Goal: Contribute content

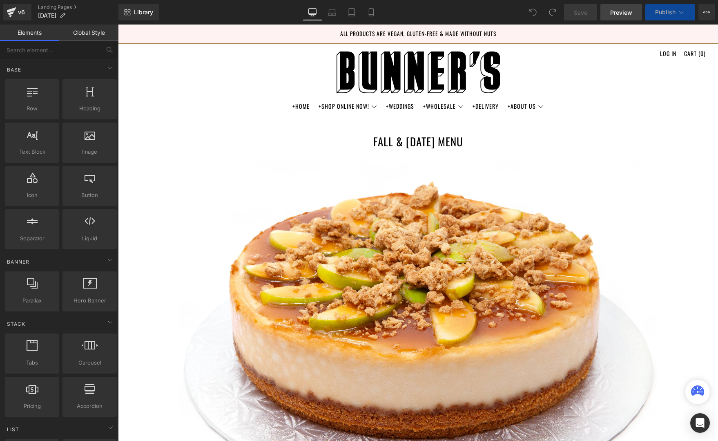
click at [624, 15] on span "Preview" at bounding box center [621, 12] width 22 height 9
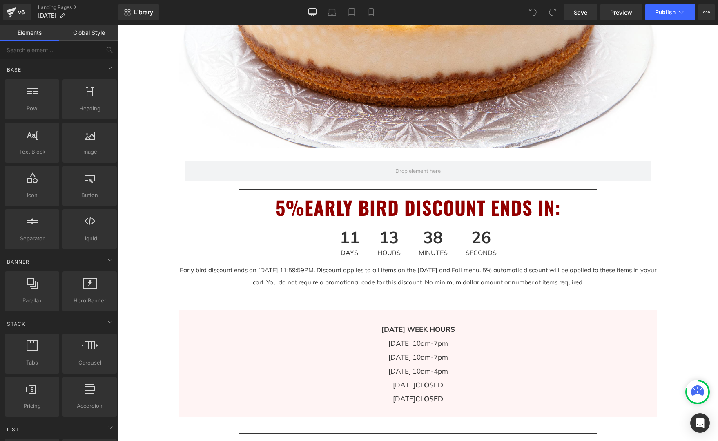
scroll to position [250, 0]
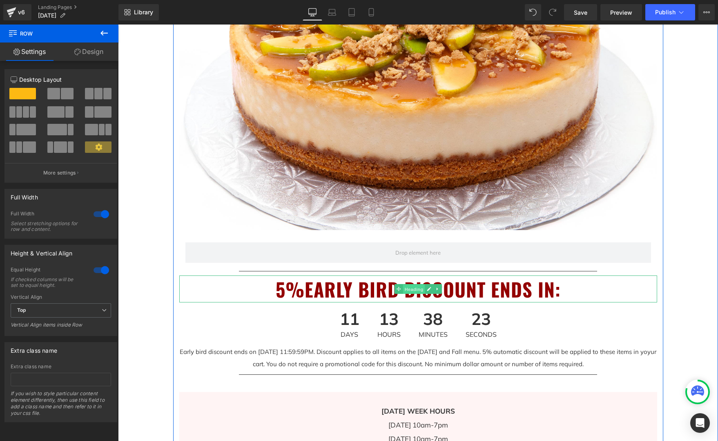
click at [414, 289] on span "Heading" at bounding box center [414, 289] width 22 height 10
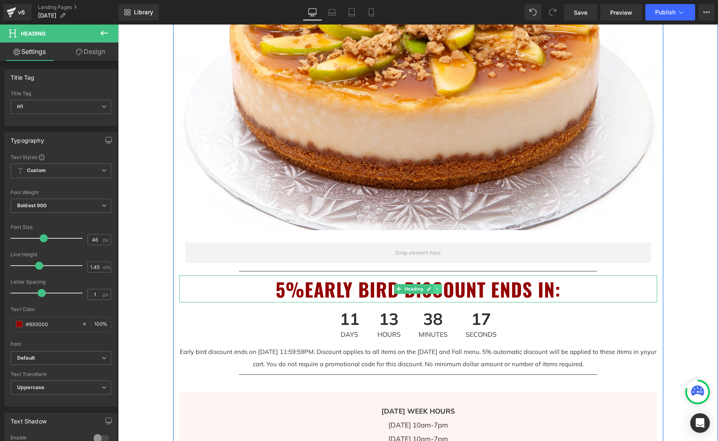
click at [435, 288] on icon at bounding box center [437, 288] width 4 height 5
click at [433, 289] on icon at bounding box center [433, 288] width 4 height 4
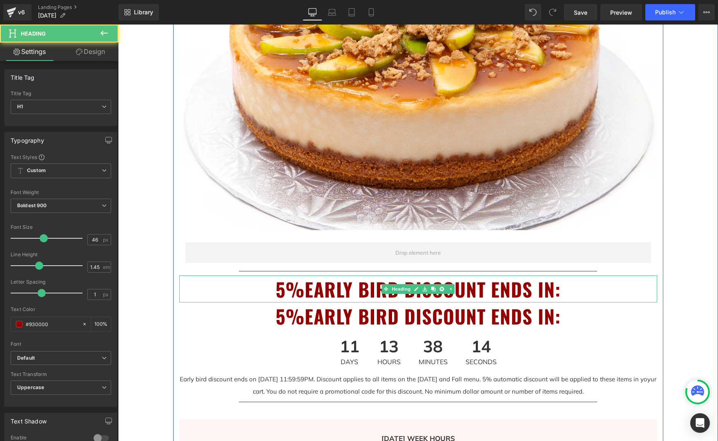
click at [311, 294] on h1 "5%EARLY BIRD DISCOUNT ENDS IN:" at bounding box center [418, 288] width 478 height 27
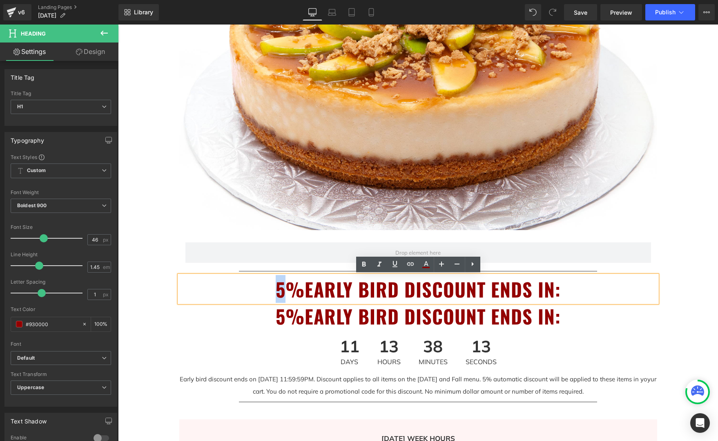
drag, startPoint x: 280, startPoint y: 288, endPoint x: 266, endPoint y: 288, distance: 14.3
click at [266, 288] on h1 "5%EARLY BIRD DISCOUNT ENDS IN:" at bounding box center [418, 288] width 478 height 27
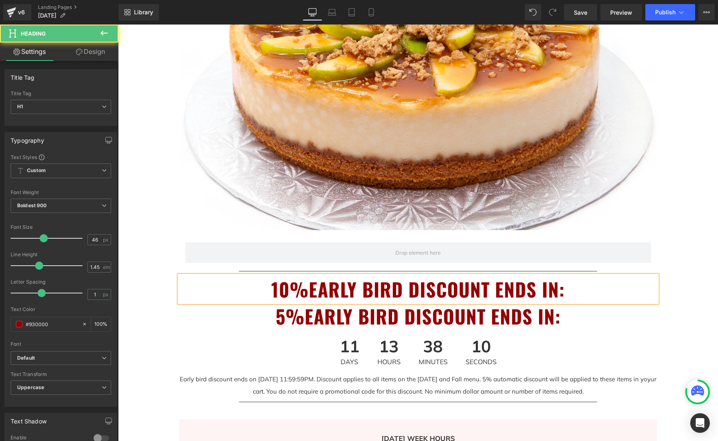
drag, startPoint x: 353, startPoint y: 290, endPoint x: 360, endPoint y: 291, distance: 7.0
click at [353, 290] on h1 "10%EARLY BIRD DISCOUNT ENDS IN:" at bounding box center [418, 288] width 478 height 27
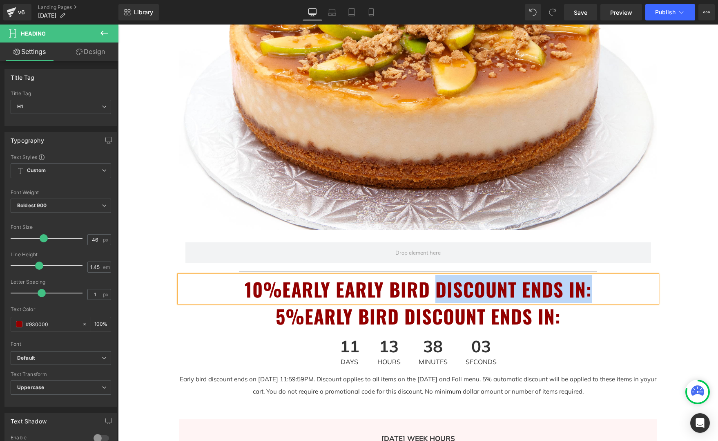
drag, startPoint x: 588, startPoint y: 290, endPoint x: 434, endPoint y: 292, distance: 154.8
click at [434, 292] on h1 "10%EARLY EARLY BIRD DISCOUNT ENDS IN:" at bounding box center [418, 288] width 478 height 27
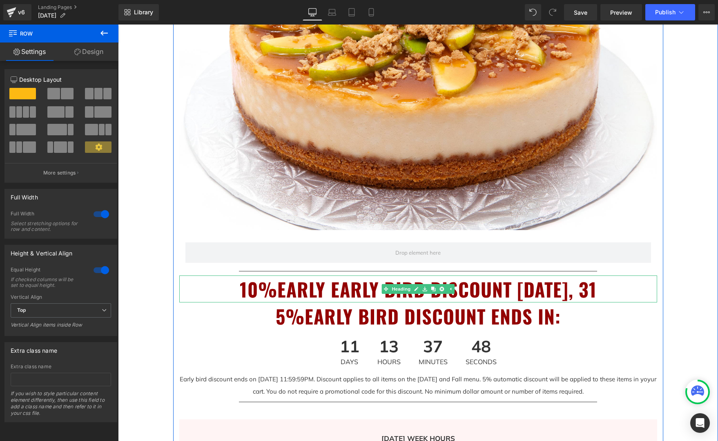
click at [629, 289] on h1 "10%EARLY EARLY BIRD DISCOUNT [DATE], 31" at bounding box center [418, 288] width 478 height 27
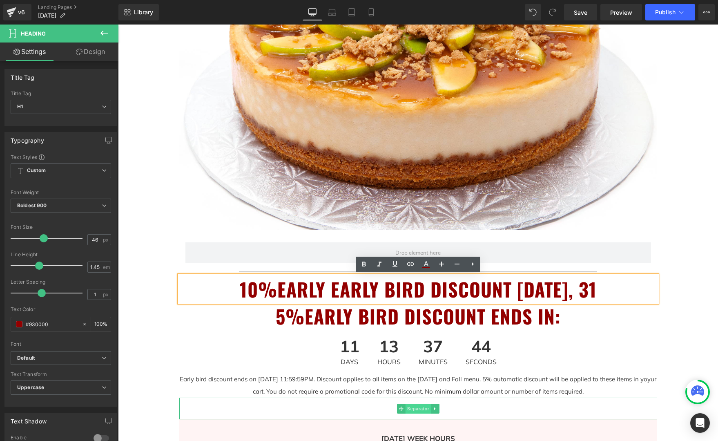
drag, startPoint x: 418, startPoint y: 407, endPoint x: 430, endPoint y: 408, distance: 12.7
click at [418, 407] on span "Separator" at bounding box center [417, 408] width 25 height 10
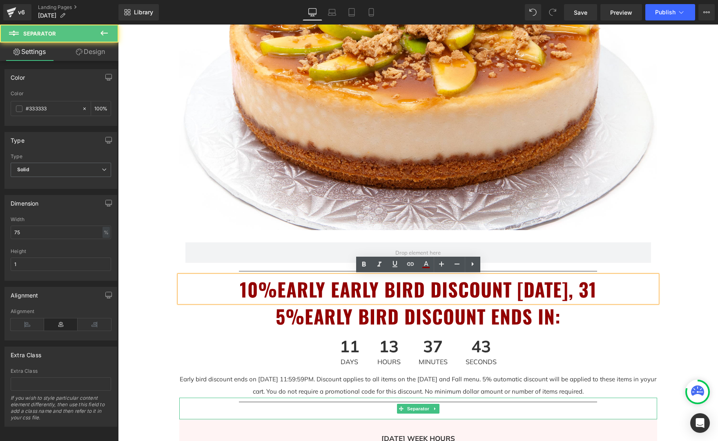
click at [434, 408] on icon at bounding box center [434, 408] width 1 height 3
click at [432, 408] on icon at bounding box center [430, 408] width 4 height 4
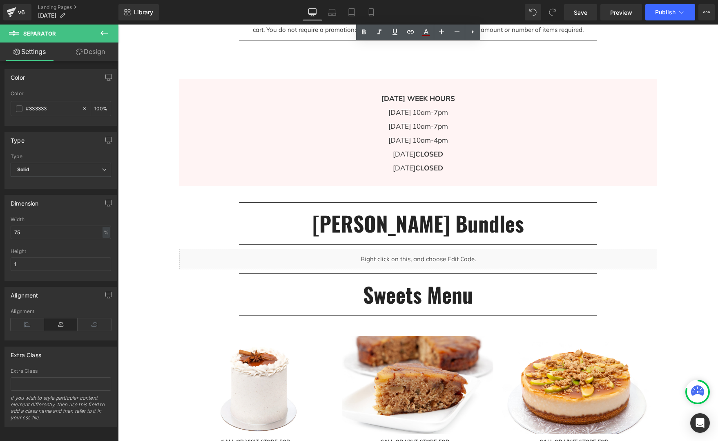
scroll to position [611, 0]
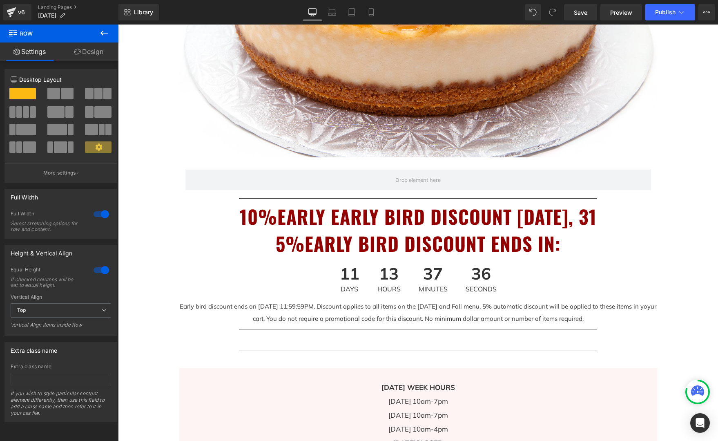
scroll to position [312, 0]
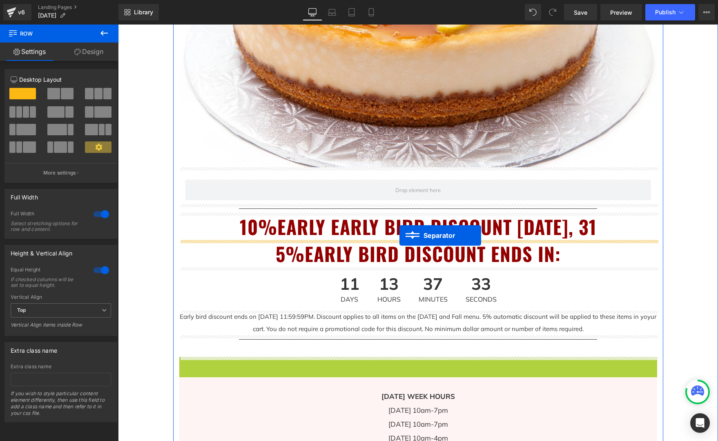
drag, startPoint x: 400, startPoint y: 368, endPoint x: 399, endPoint y: 235, distance: 132.3
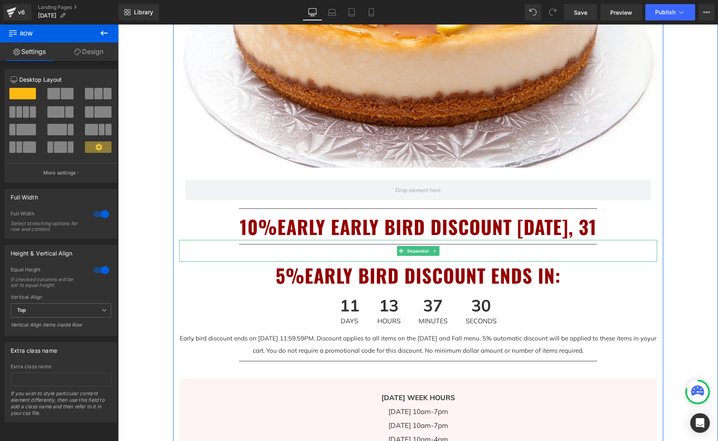
click at [506, 252] on hr at bounding box center [418, 253] width 359 height 18
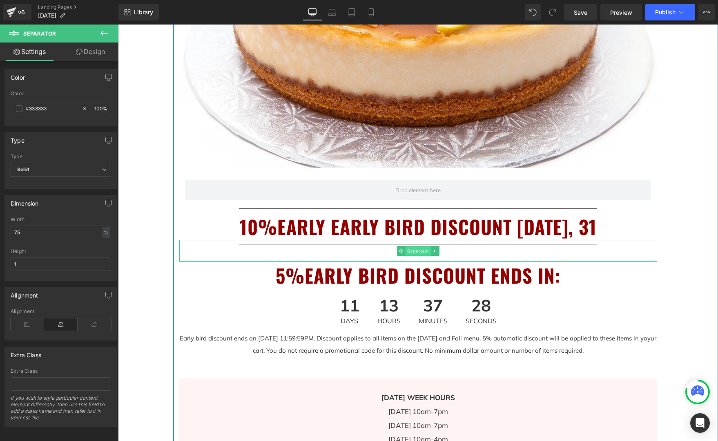
click at [412, 250] on span "Separator" at bounding box center [417, 251] width 25 height 10
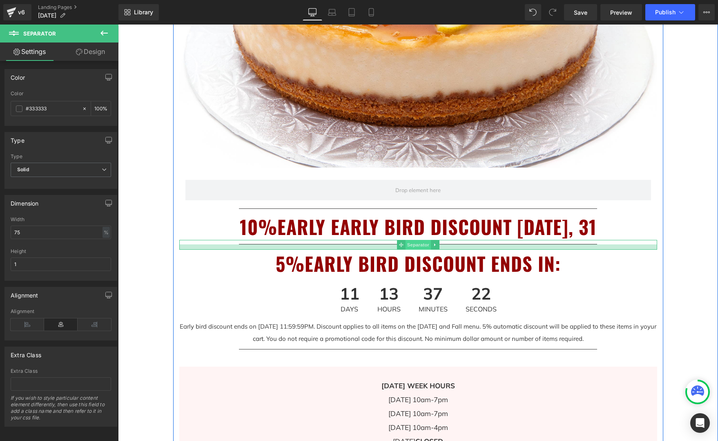
drag, startPoint x: 415, startPoint y: 261, endPoint x: 414, endPoint y: 249, distance: 11.9
click at [414, 249] on div "Separator" at bounding box center [418, 245] width 478 height 10
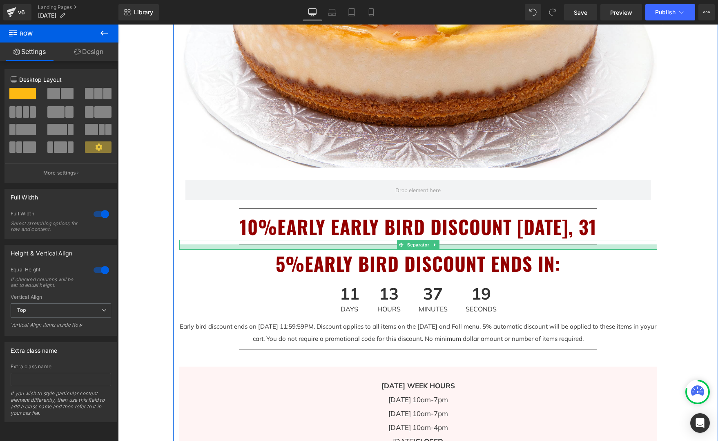
click at [501, 244] on div at bounding box center [418, 246] width 478 height 5
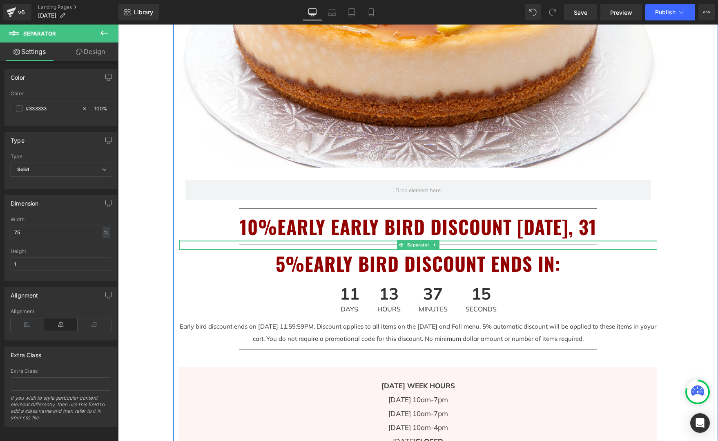
click at [459, 240] on div at bounding box center [418, 241] width 478 height 2
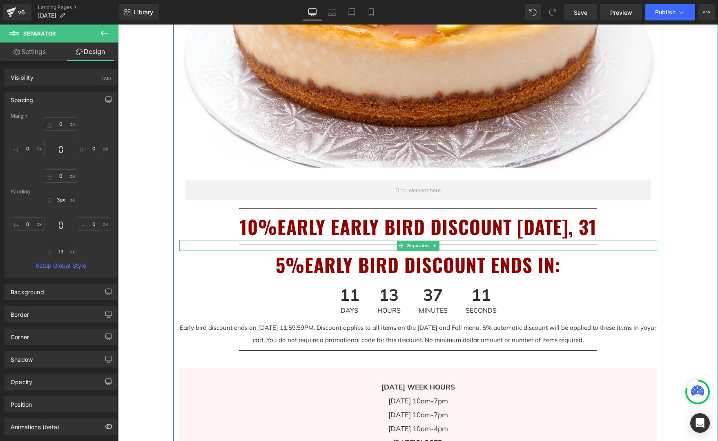
type input "0px"
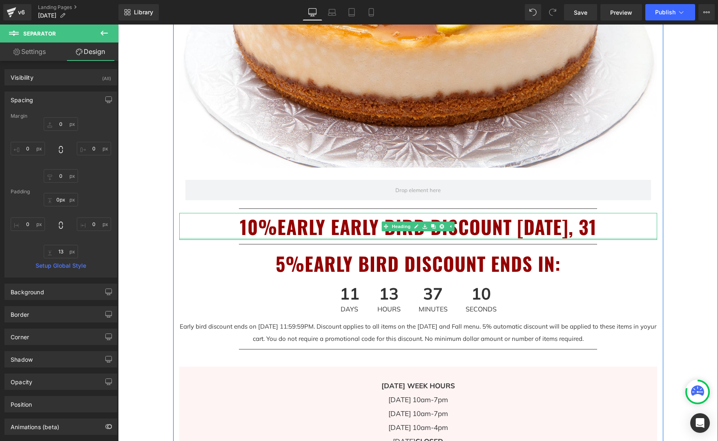
click at [459, 239] on div "Image Row Separator 10%EARLY EARLY BIRD DISCOUNT [DATE], 31 Heading Separator 5…" at bounding box center [418, 154] width 490 height 635
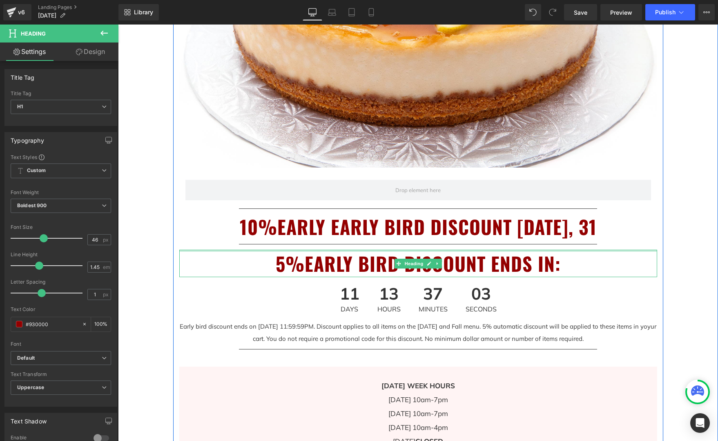
click at [530, 251] on div at bounding box center [418, 251] width 478 height 2
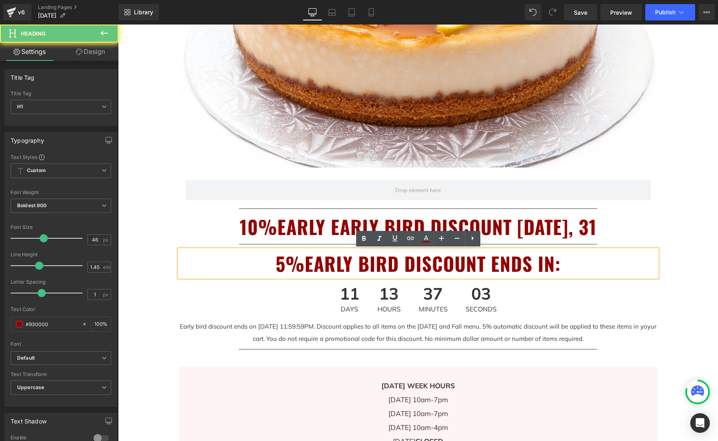
drag, startPoint x: 529, startPoint y: 248, endPoint x: 611, endPoint y: 262, distance: 82.8
click at [529, 247] on div "Image Row Separator 10%EARLY EARLY BIRD DISCOUNT [DATE], 31 Heading Separator 5…" at bounding box center [418, 154] width 490 height 635
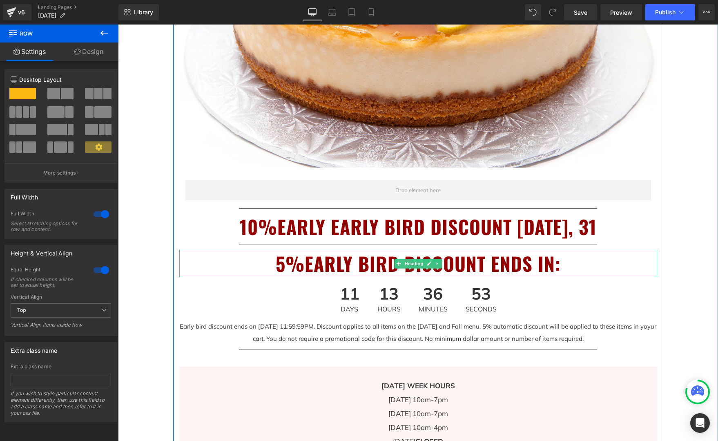
drag, startPoint x: 494, startPoint y: 265, endPoint x: 556, endPoint y: 263, distance: 62.5
click at [494, 265] on h1 "5%EARLY BIRD DISCOUNT ENDS IN:" at bounding box center [418, 263] width 478 height 27
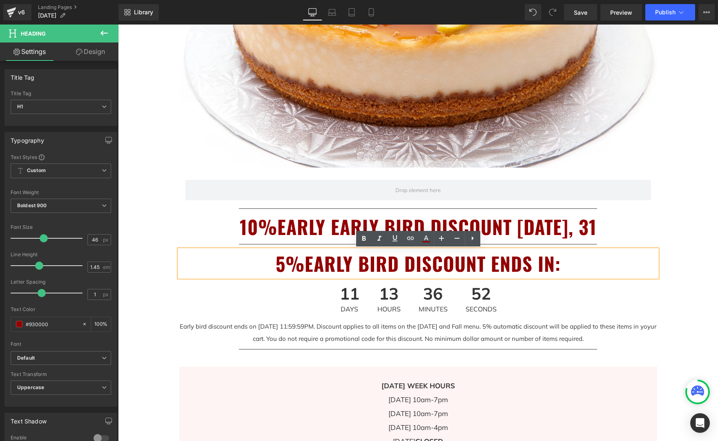
click at [527, 263] on h1 "5%EARLY BIRD DISCOUNT ENDS IN:" at bounding box center [418, 263] width 478 height 27
click at [418, 297] on div "36 Minutes" at bounding box center [432, 298] width 45 height 43
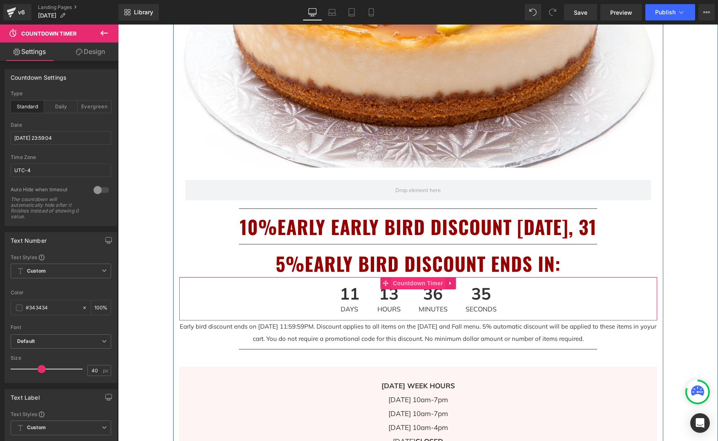
click at [418, 283] on span "Countdown Timer" at bounding box center [418, 283] width 54 height 12
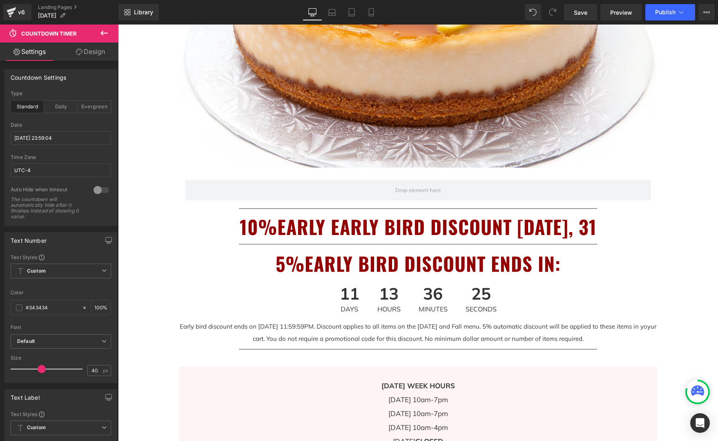
click at [447, 259] on h1 "5%EARLY BIRD DISCOUNT ENDS IN:" at bounding box center [418, 263] width 478 height 27
click at [486, 261] on h1 "5%EARLY BIRD DISCOUNT ENDS IN:" at bounding box center [418, 263] width 478 height 27
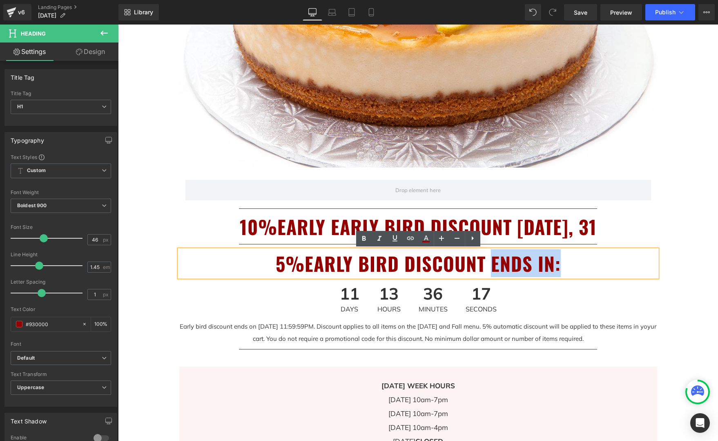
drag, startPoint x: 493, startPoint y: 263, endPoint x: 560, endPoint y: 263, distance: 67.4
click at [560, 263] on h1 "5%EARLY BIRD DISCOUNT ENDS IN:" at bounding box center [418, 263] width 478 height 27
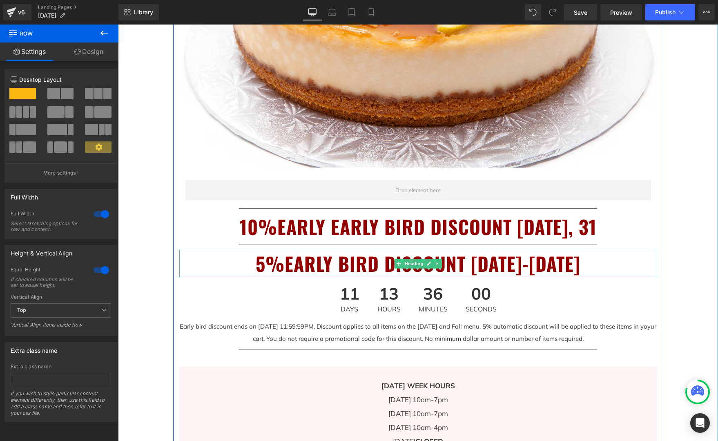
click at [518, 263] on h1 "5%EARLY BIRD DISCOUNT [DATE]-[DATE]" at bounding box center [418, 263] width 478 height 27
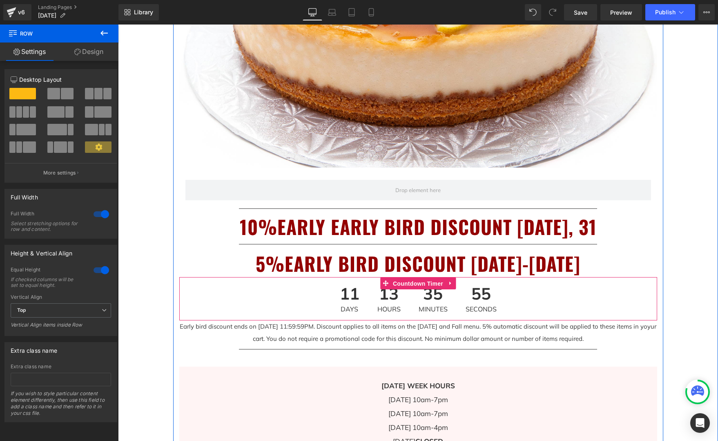
drag, startPoint x: 431, startPoint y: 283, endPoint x: 662, endPoint y: 305, distance: 231.8
click at [431, 283] on span "Countdown Timer" at bounding box center [418, 283] width 54 height 12
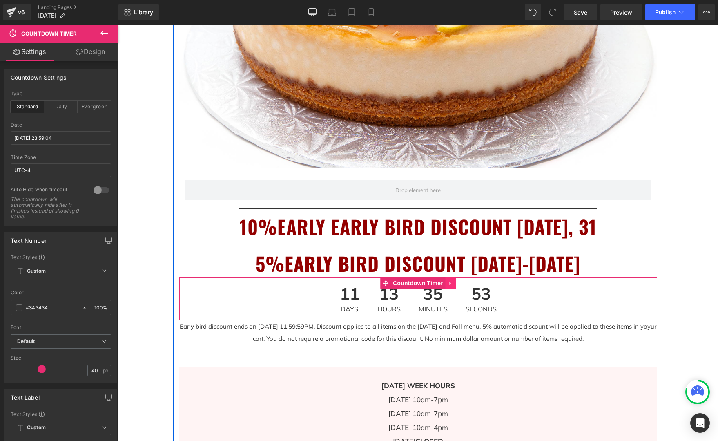
drag, startPoint x: 439, startPoint y: 281, endPoint x: 447, endPoint y: 281, distance: 7.8
click at [441, 281] on span "Countdown Timer" at bounding box center [418, 283] width 54 height 12
click at [450, 281] on icon at bounding box center [451, 283] width 6 height 6
click at [457, 283] on icon at bounding box center [456, 283] width 6 height 6
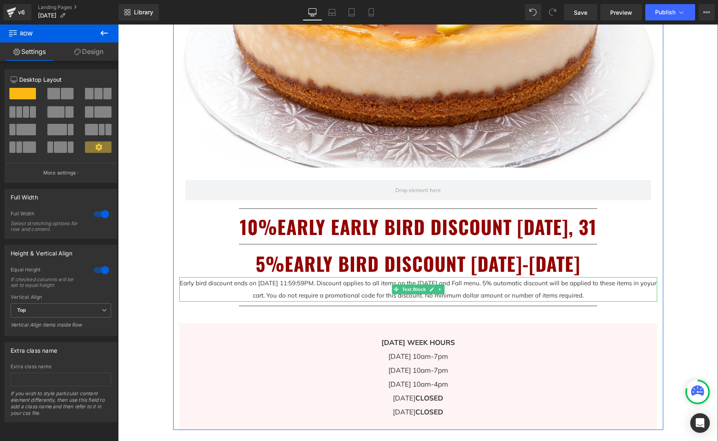
click at [361, 282] on p "Early bird discount ends on [DATE] 11:59:59PM. Discount applies to all items on…" at bounding box center [418, 289] width 478 height 25
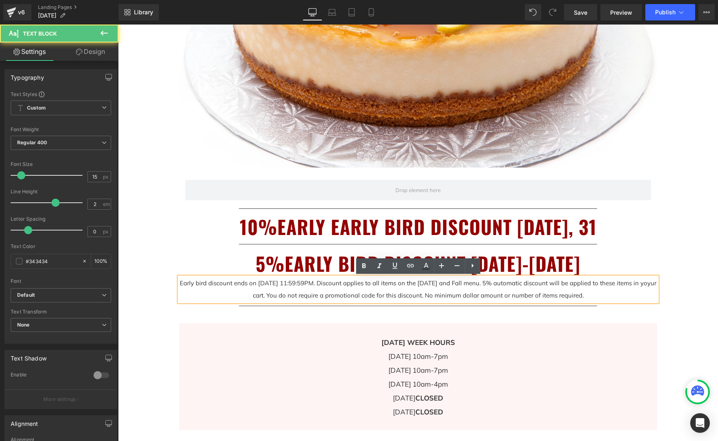
click at [254, 291] on p "Early bird discount ends on [DATE] 11:59:59PM. Discount applies to all items on…" at bounding box center [418, 289] width 478 height 25
drag, startPoint x: 290, startPoint y: 292, endPoint x: 340, endPoint y: 282, distance: 50.7
click at [290, 292] on p "Early bird discount ends on [DATE] 11:59:59PM. Discount applies to all items on…" at bounding box center [418, 289] width 478 height 25
drag, startPoint x: 698, startPoint y: 316, endPoint x: 495, endPoint y: 279, distance: 205.9
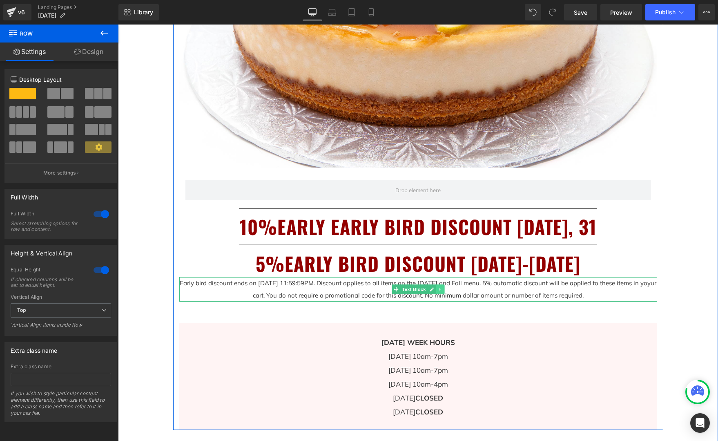
drag, startPoint x: 416, startPoint y: 287, endPoint x: 444, endPoint y: 288, distance: 27.8
click at [417, 287] on span "Text Block" at bounding box center [413, 289] width 27 height 10
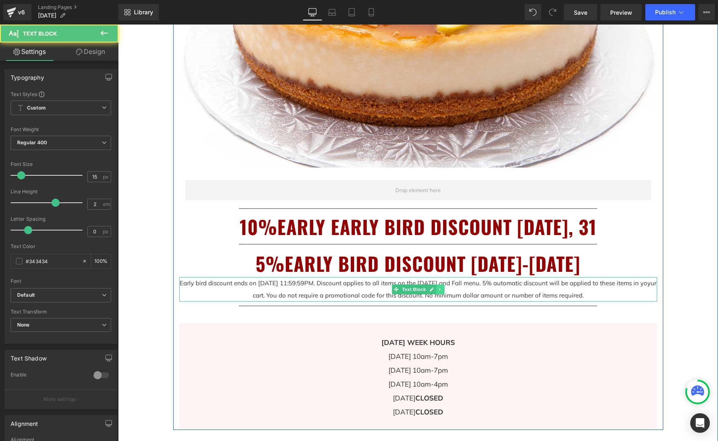
click at [444, 288] on link at bounding box center [440, 289] width 9 height 10
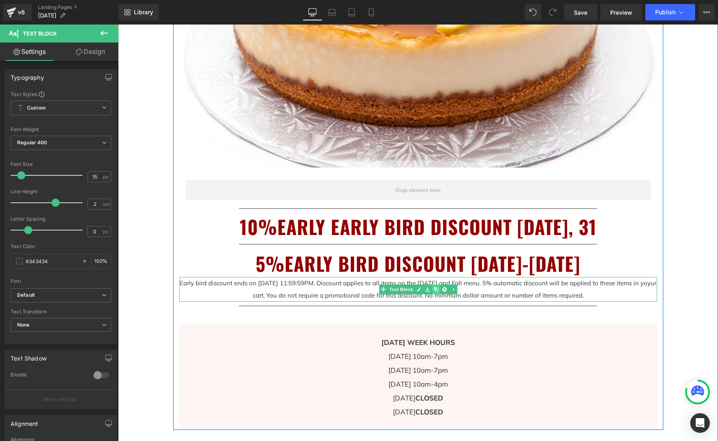
click at [432, 289] on link at bounding box center [436, 289] width 9 height 10
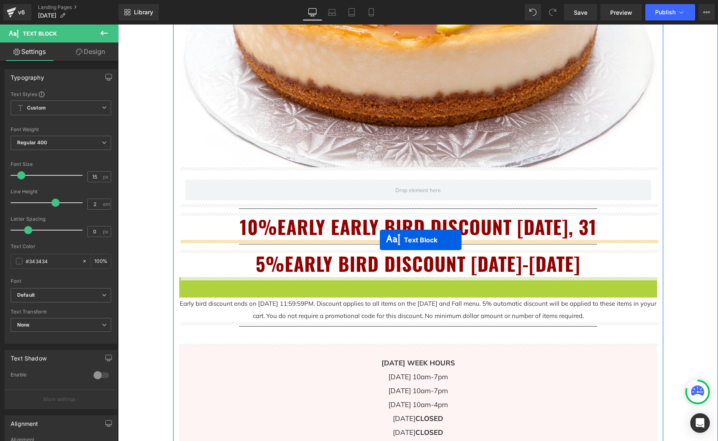
drag, startPoint x: 381, startPoint y: 288, endPoint x: 380, endPoint y: 239, distance: 49.0
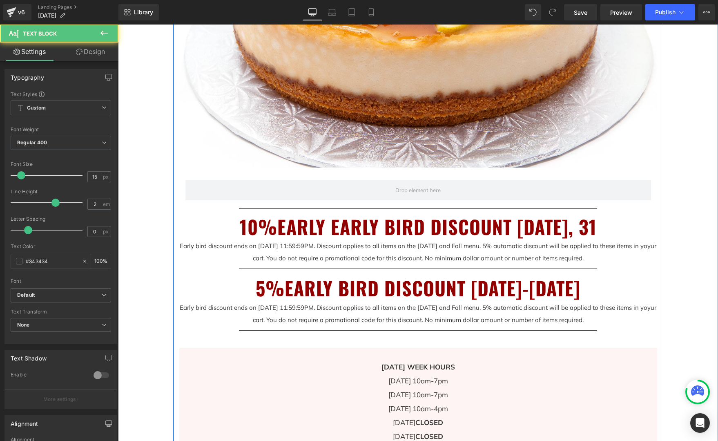
drag, startPoint x: 660, startPoint y: 275, endPoint x: 671, endPoint y: 274, distance: 10.6
click at [660, 275] on div "Image Row Separator 10%EARLY EARLY BIRD DISCOUNT [DATE], 31 Heading Early bird …" at bounding box center [418, 145] width 490 height 617
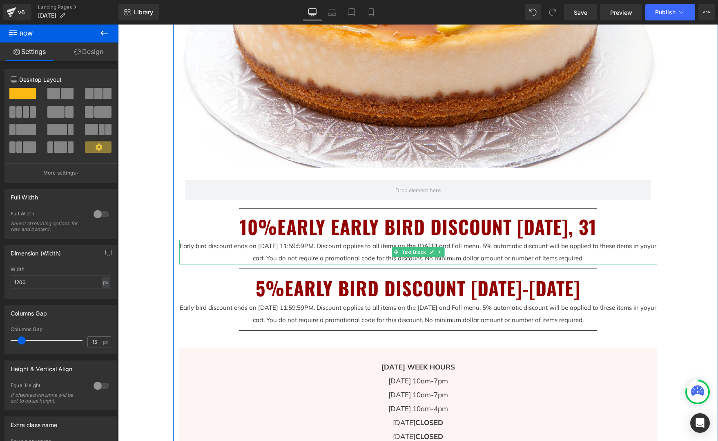
click at [378, 260] on p "Early bird discount ends on [DATE] 11:59:59PM. Discount applies to all items on…" at bounding box center [418, 252] width 478 height 25
click at [385, 259] on p "Early bird discount ends on [DATE] 11:59:59PM. Discount applies to all items on…" at bounding box center [418, 252] width 478 height 25
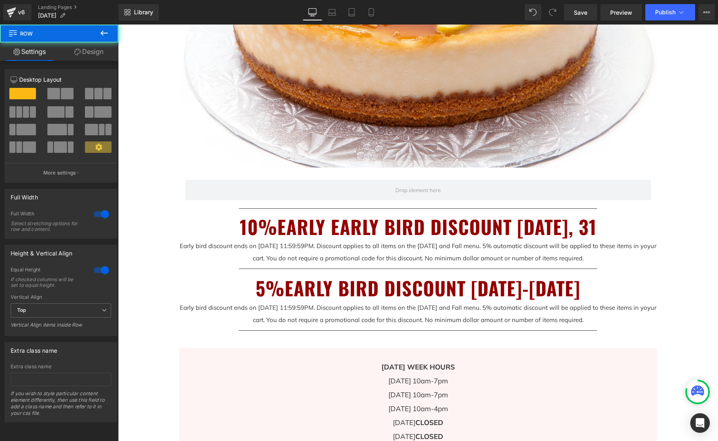
click at [198, 244] on p "Early bird discount ends on [DATE] 11:59:59PM. Discount applies to all items on…" at bounding box center [418, 252] width 478 height 25
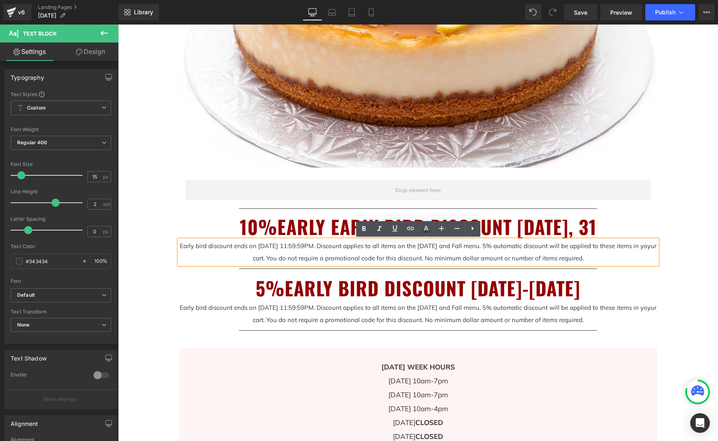
drag, startPoint x: 203, startPoint y: 245, endPoint x: 210, endPoint y: 246, distance: 7.8
click at [203, 245] on p "Early bird discount ends on [DATE] 11:59:59PM. Discount applies to all items on…" at bounding box center [418, 252] width 478 height 25
drag, startPoint x: 219, startPoint y: 245, endPoint x: 225, endPoint y: 245, distance: 6.1
click at [219, 245] on p "Early Early bird discount ends on [DATE] 11:59:59PM. Discount applies to all it…" at bounding box center [418, 252] width 478 height 25
click at [221, 247] on p "Early Early bird discount ends on [DATE] 11:59:59PM. Discount applies to all it…" at bounding box center [418, 252] width 478 height 25
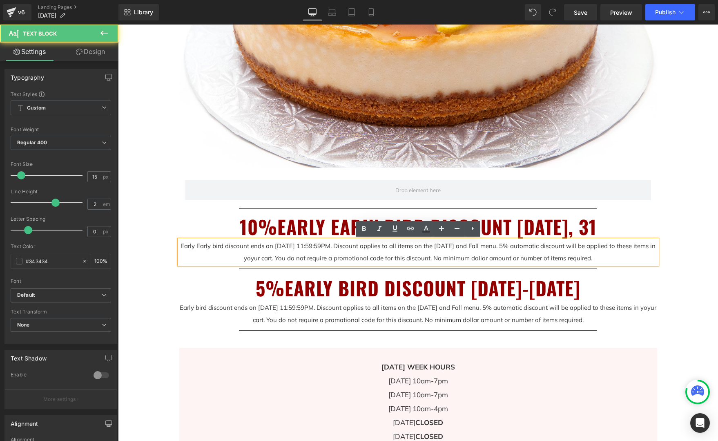
click at [206, 246] on p "Early Early bird discount ends on [DATE] 11:59:59PM. Discount applies to all it…" at bounding box center [418, 252] width 478 height 25
click at [256, 246] on p "Early early bird discount ends on [DATE] 11:59:59PM. Discount applies to all it…" at bounding box center [418, 252] width 478 height 25
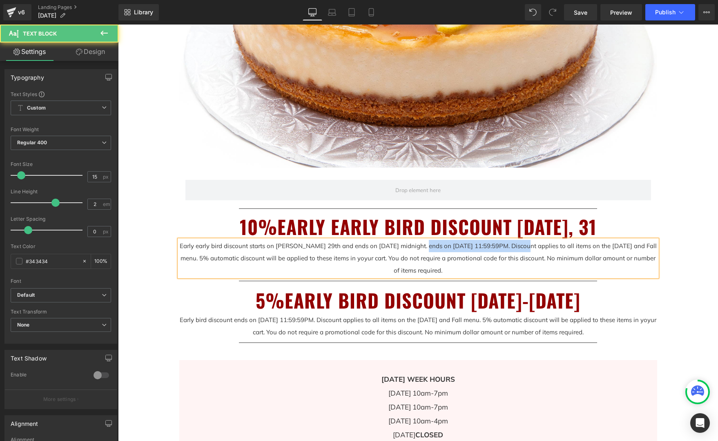
drag, startPoint x: 517, startPoint y: 245, endPoint x: 419, endPoint y: 245, distance: 97.2
click at [419, 245] on p "Early early bird discount starts on [PERSON_NAME] 29th and ends on [DATE] midni…" at bounding box center [418, 258] width 478 height 37
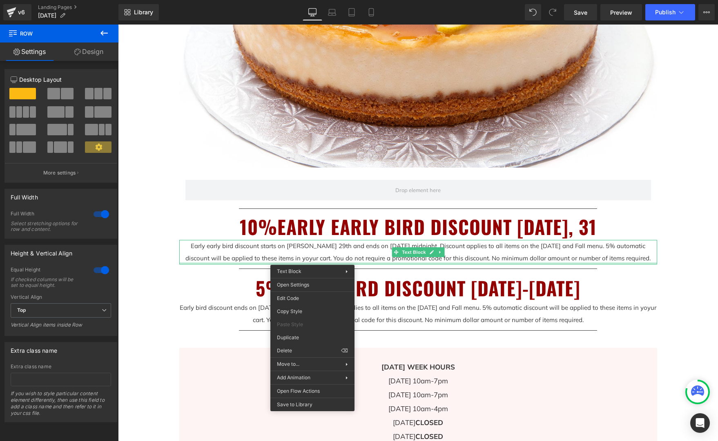
click at [312, 253] on p "Early early bird discount starts on [PERSON_NAME] 29th and ends on [DATE] midni…" at bounding box center [418, 252] width 478 height 25
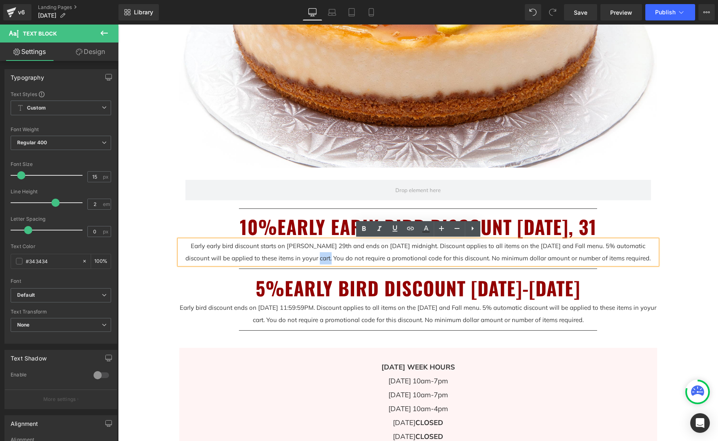
drag, startPoint x: 318, startPoint y: 259, endPoint x: 303, endPoint y: 260, distance: 15.1
click at [303, 259] on p "Early early bird discount starts on [PERSON_NAME] 29th and ends on [DATE] midni…" at bounding box center [418, 252] width 478 height 25
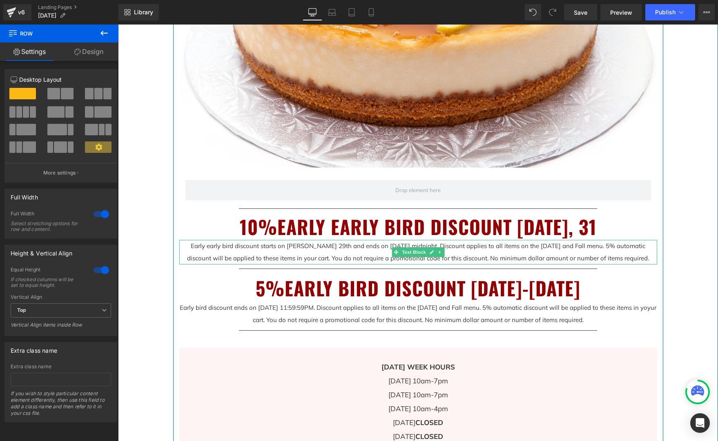
click at [643, 256] on p "Early early bird discount starts on [PERSON_NAME] 29th and ends on [DATE] midni…" at bounding box center [418, 252] width 478 height 25
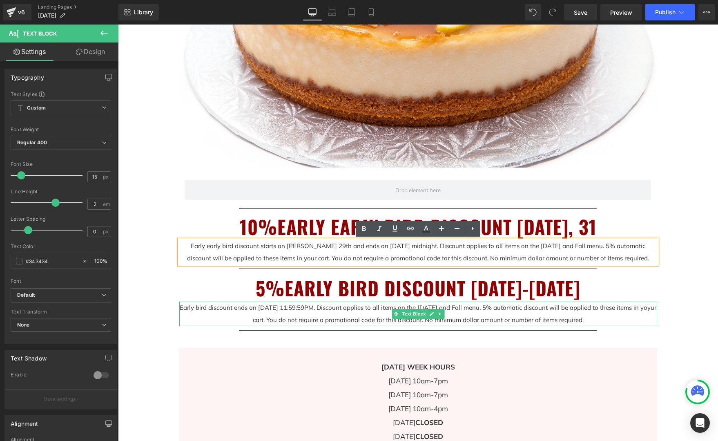
click at [464, 315] on p "Early bird discount ends on [DATE] 11:59:59PM. Discount applies to all items on…" at bounding box center [418, 313] width 478 height 25
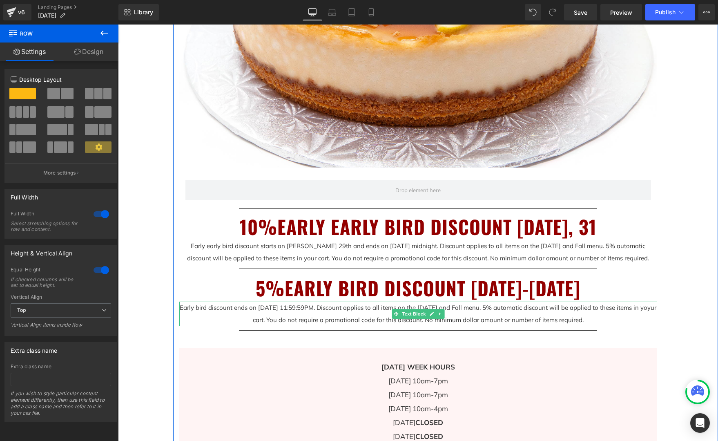
click at [272, 320] on p "Early bird discount ends on [DATE] 11:59:59PM. Discount applies to all items on…" at bounding box center [418, 313] width 478 height 25
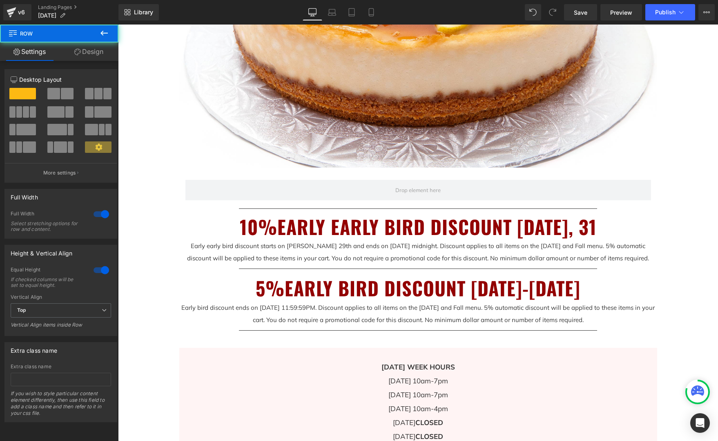
click at [641, 258] on p "Early early bird discount starts on [PERSON_NAME] 29th and ends on [DATE] midni…" at bounding box center [418, 252] width 478 height 25
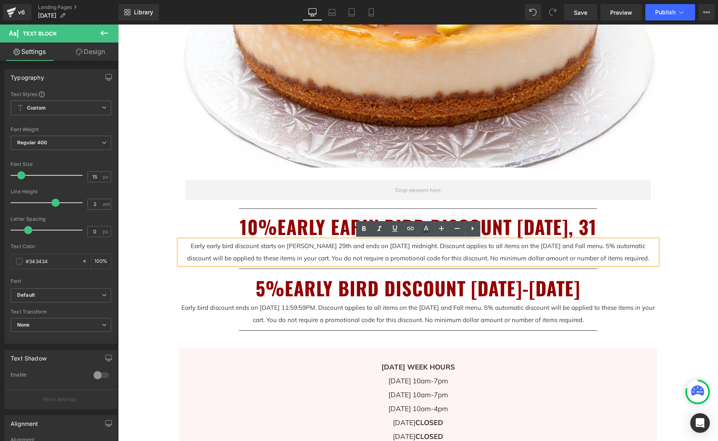
drag, startPoint x: 608, startPoint y: 258, endPoint x: 179, endPoint y: 241, distance: 430.0
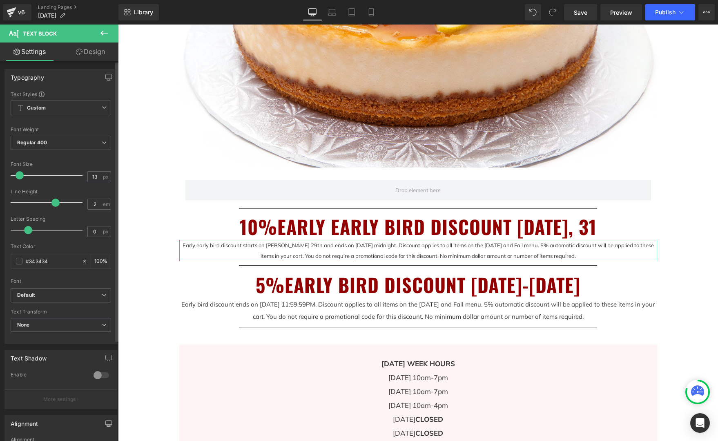
type input "12"
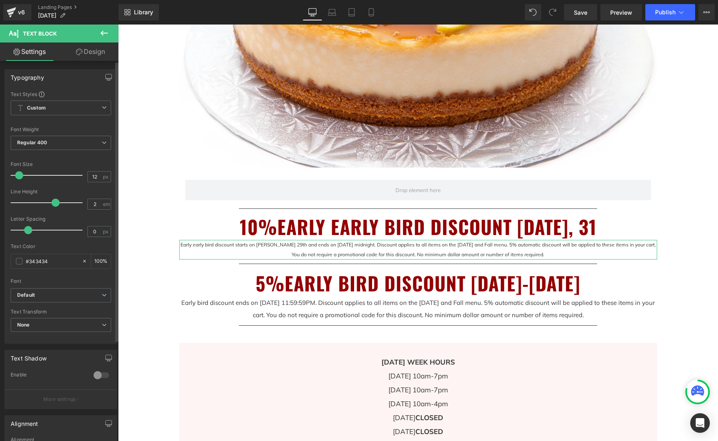
click at [18, 177] on span at bounding box center [19, 175] width 8 height 8
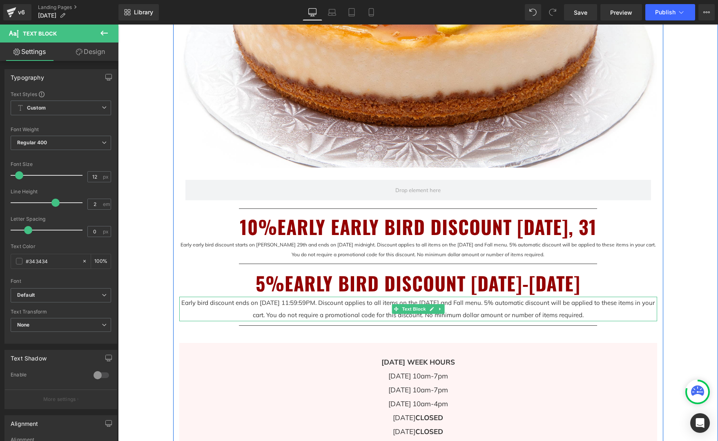
click at [505, 311] on p "Early bird discount ends on [DATE] 11:59:59PM. Discount applies to all items on…" at bounding box center [418, 308] width 478 height 25
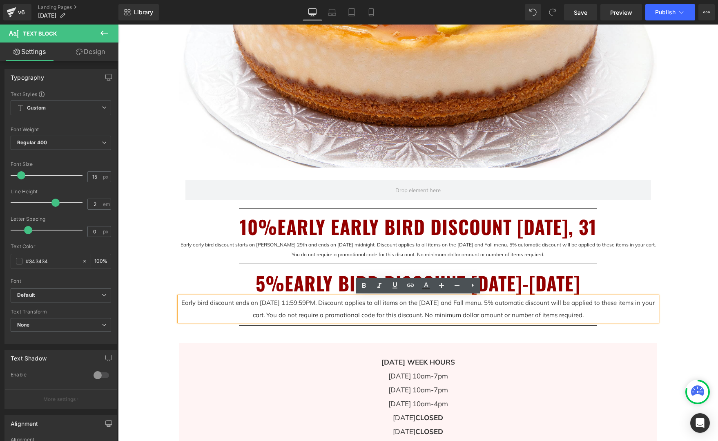
drag, startPoint x: 605, startPoint y: 315, endPoint x: 189, endPoint y: 283, distance: 417.7
click at [185, 304] on p "Early bird discount ends on [DATE] 11:59:59PM. Discount applies to all items on…" at bounding box center [418, 308] width 478 height 25
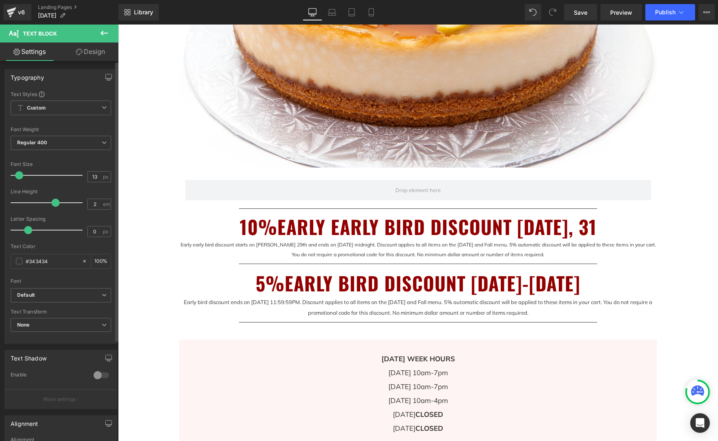
type input "12"
click at [19, 175] on span at bounding box center [19, 175] width 8 height 8
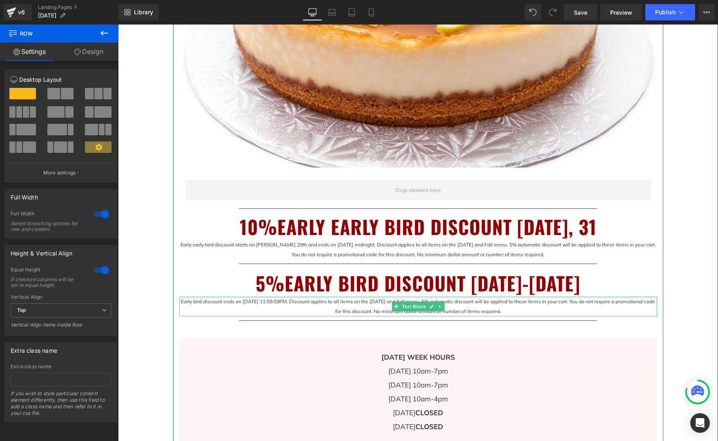
drag, startPoint x: 232, startPoint y: 302, endPoint x: 239, endPoint y: 301, distance: 6.6
click at [232, 302] on p "Early bird discount ends on [DATE] 11:59:59PM. Discount applies to all items on…" at bounding box center [418, 306] width 478 height 20
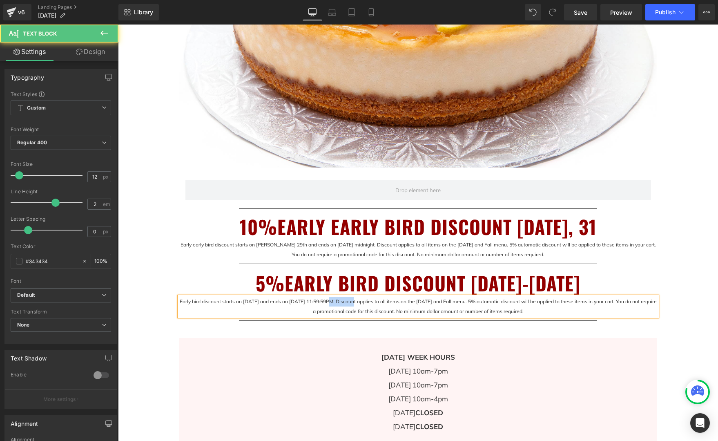
drag, startPoint x: 350, startPoint y: 302, endPoint x: 324, endPoint y: 303, distance: 25.8
click at [324, 303] on p "Early bird discount starts on [DATE] and ends on [DATE] 11:59:59PM. Discount ap…" at bounding box center [418, 306] width 478 height 20
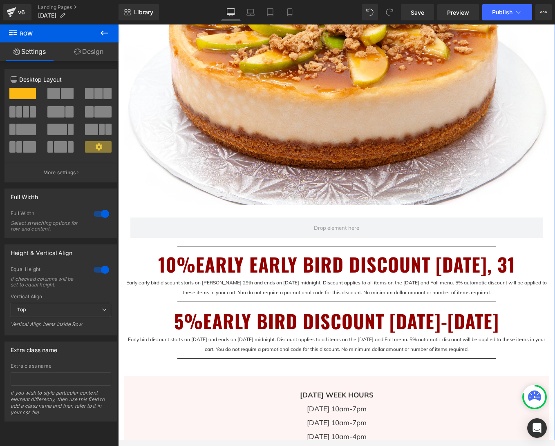
scroll to position [247, 0]
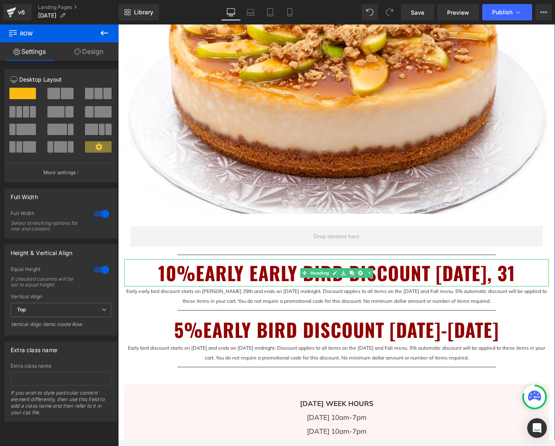
click at [386, 272] on h1 "10%EARLY EARLY BIRD DISCOUNT [DATE], 31" at bounding box center [336, 272] width 424 height 27
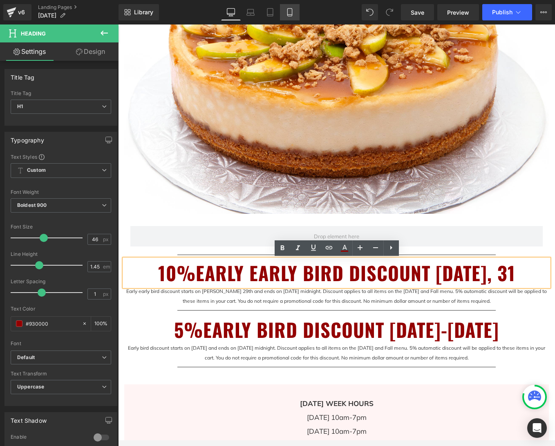
click at [292, 13] on icon at bounding box center [289, 13] width 4 height 8
type input "100"
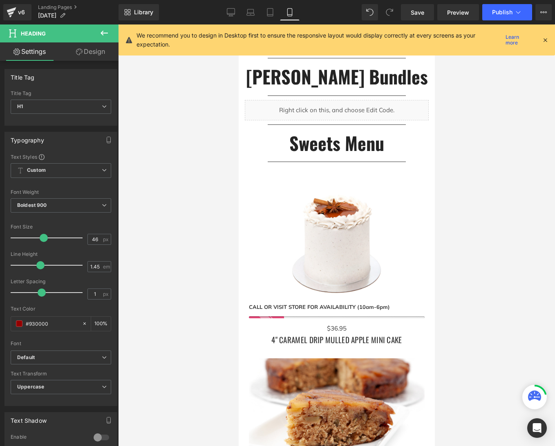
scroll to position [661, 0]
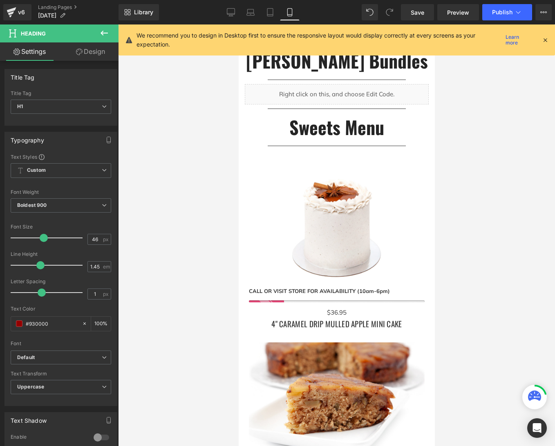
click at [489, 178] on div at bounding box center [336, 236] width 437 height 422
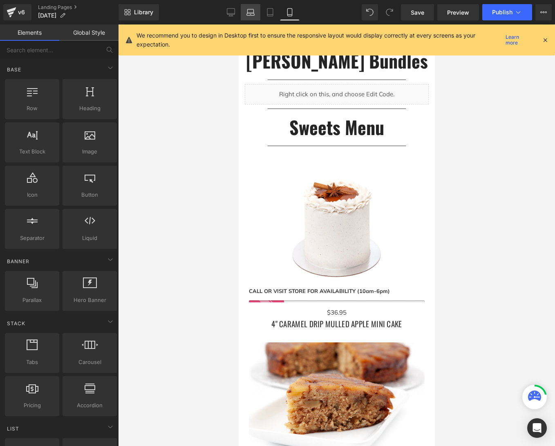
drag, startPoint x: 229, startPoint y: 11, endPoint x: 245, endPoint y: 13, distance: 16.1
click at [229, 11] on icon at bounding box center [231, 12] width 8 height 8
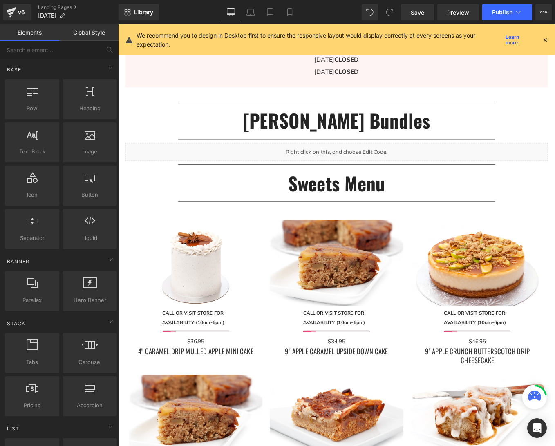
scroll to position [2794, 0]
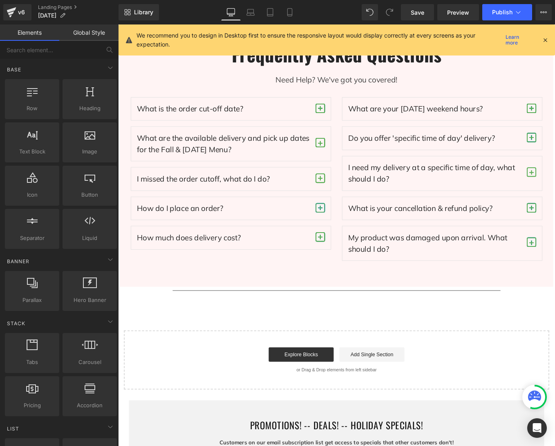
click at [548, 39] on icon at bounding box center [544, 39] width 7 height 7
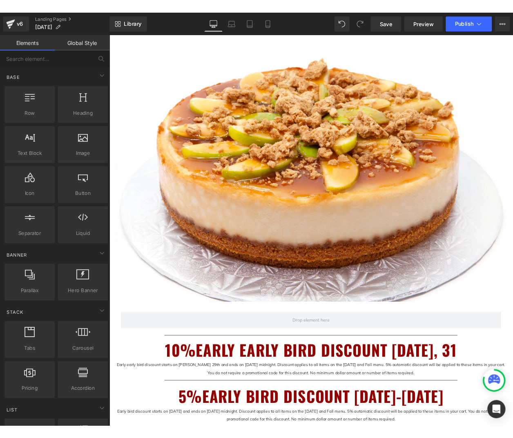
scroll to position [0, 0]
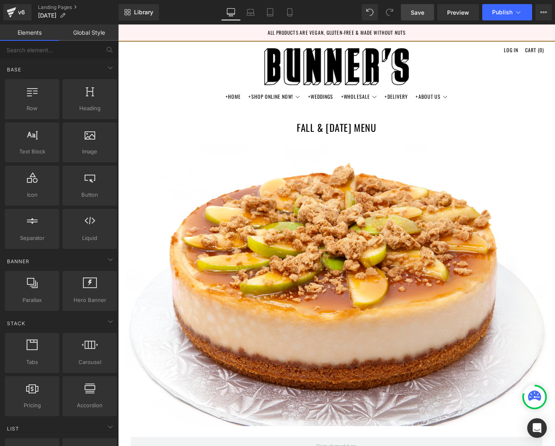
drag, startPoint x: 416, startPoint y: 13, endPoint x: 429, endPoint y: 14, distance: 12.7
click at [416, 13] on span "Save" at bounding box center [416, 12] width 13 height 9
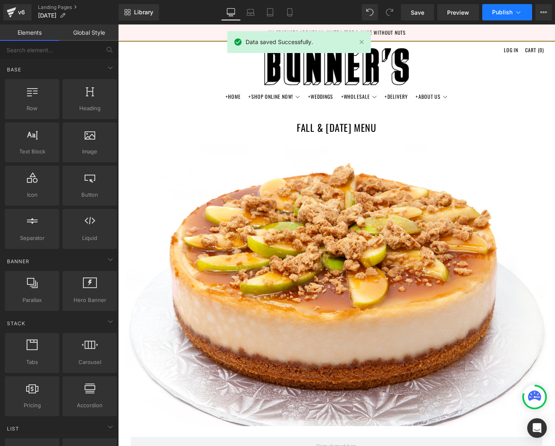
click at [501, 12] on span "Publish" at bounding box center [502, 12] width 20 height 7
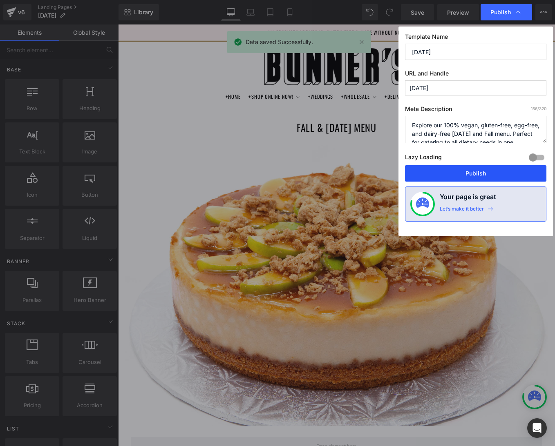
click at [480, 173] on button "Publish" at bounding box center [475, 173] width 141 height 16
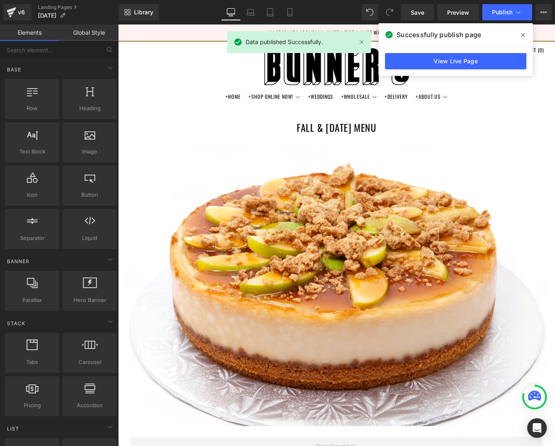
click at [523, 33] on icon at bounding box center [523, 35] width 4 height 7
